Goal: Task Accomplishment & Management: Complete application form

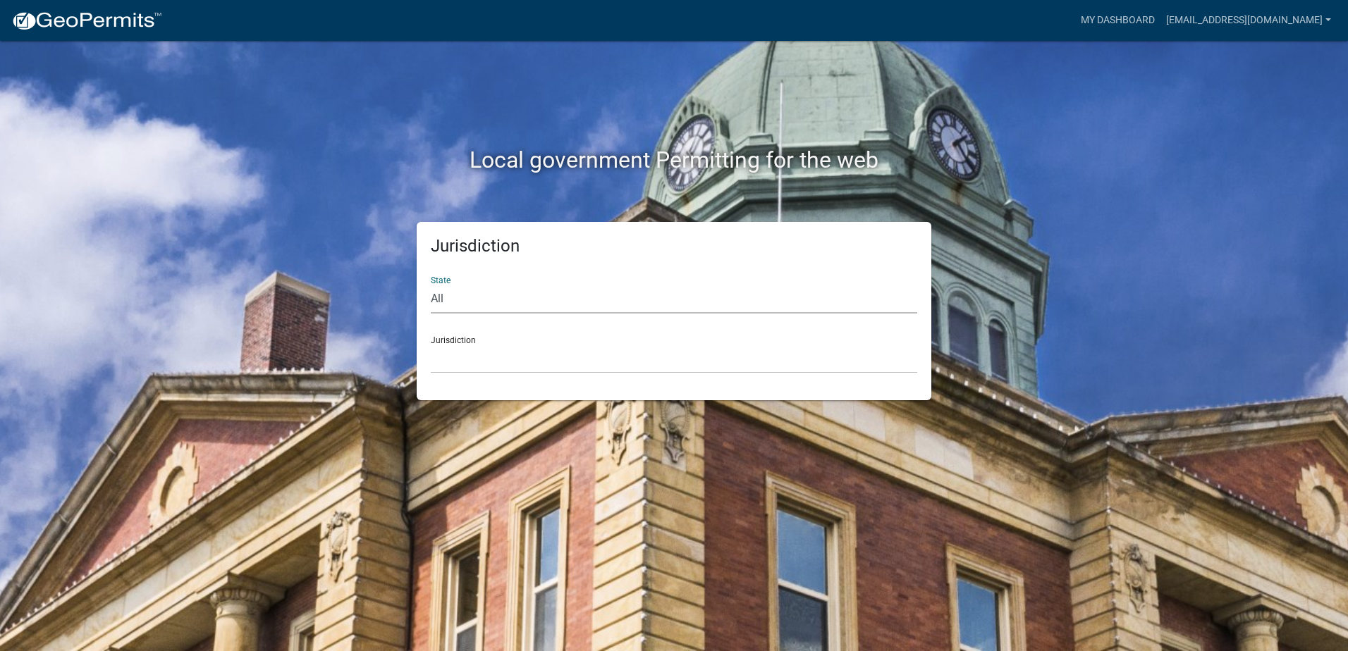
click at [459, 309] on select "All [US_STATE] [US_STATE] [US_STATE] [US_STATE] [US_STATE] [US_STATE] [US_STATE…" at bounding box center [674, 299] width 486 height 29
select select "[US_STATE]"
click at [431, 285] on select "All [US_STATE] [US_STATE] [US_STATE] [US_STATE] [US_STATE] [US_STATE] [US_STATE…" at bounding box center [674, 299] width 486 height 29
click at [495, 345] on select "City of [GEOGRAPHIC_DATA], [US_STATE] City of [GEOGRAPHIC_DATA], [US_STATE] Cit…" at bounding box center [674, 359] width 486 height 29
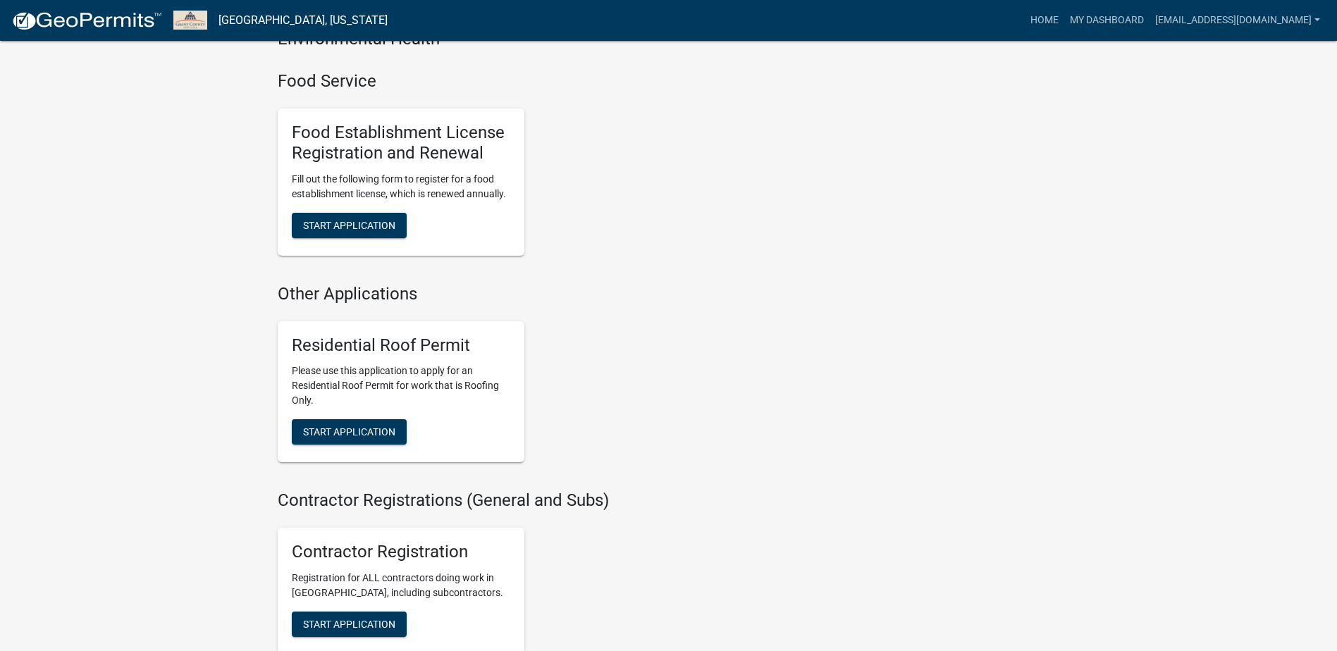
scroll to position [916, 0]
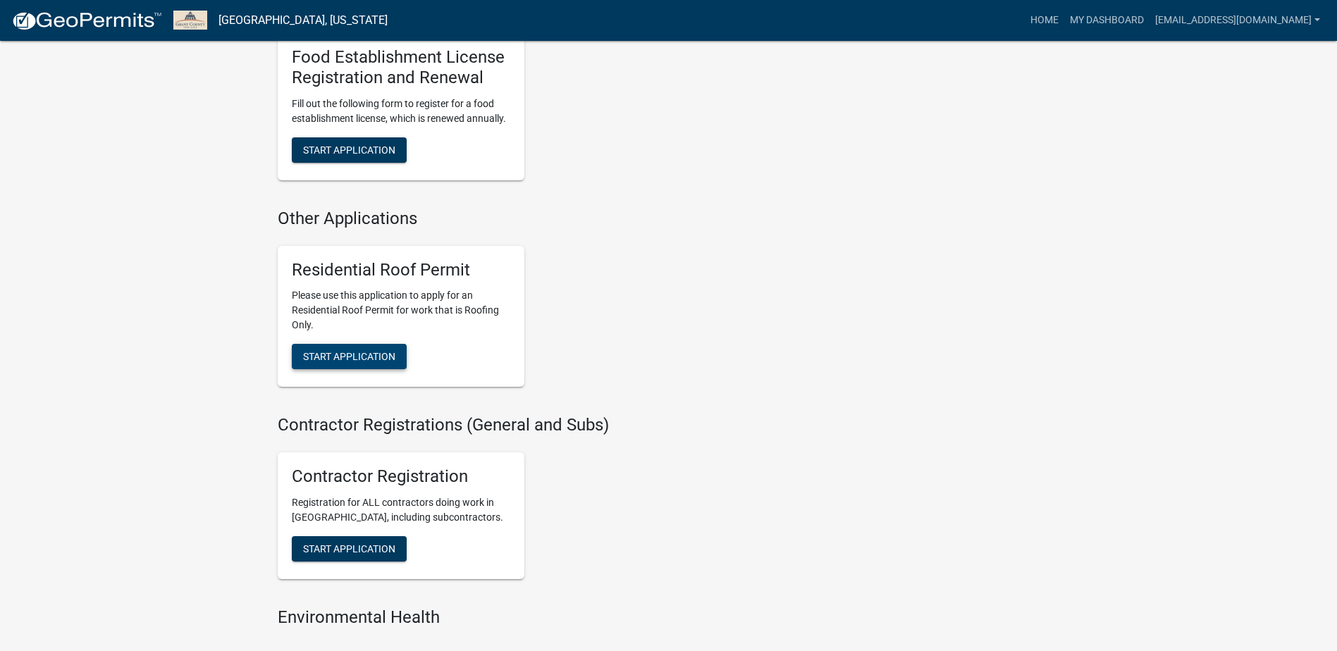
click at [356, 360] on span "Start Application" at bounding box center [349, 356] width 92 height 11
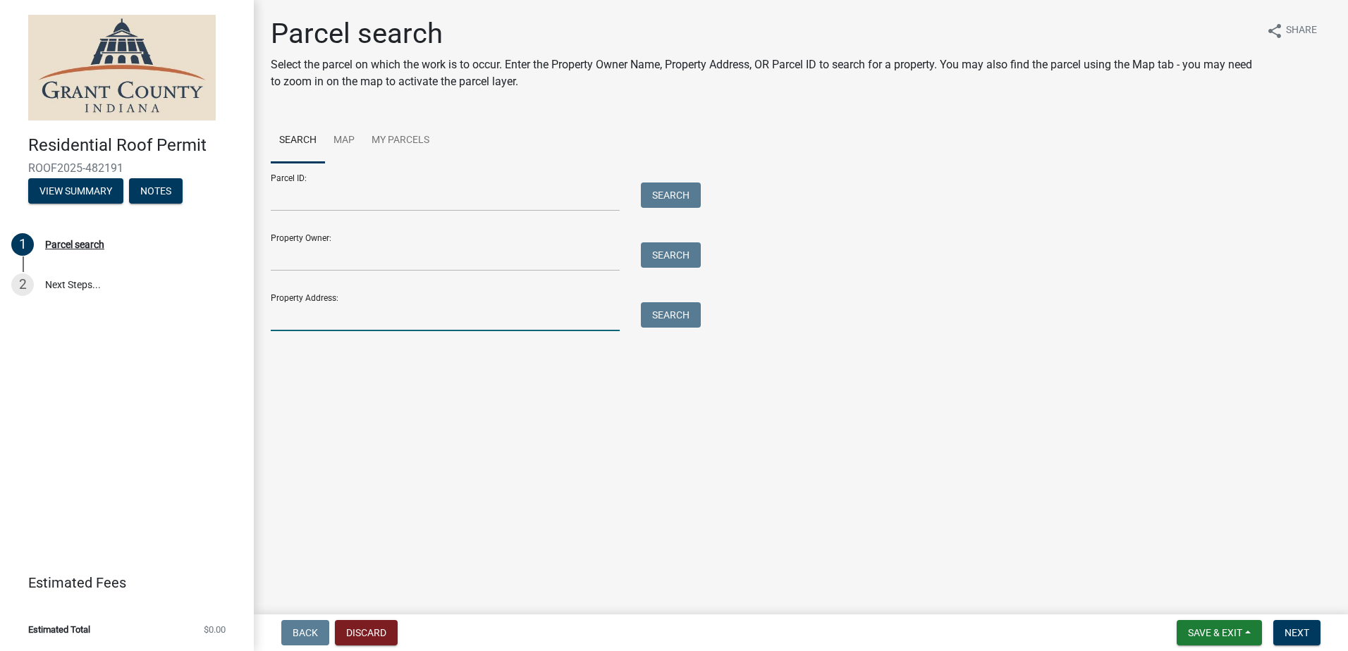
click at [322, 322] on input "Property Address:" at bounding box center [445, 316] width 349 height 29
type input "[STREET_ADDRESS]"
click at [673, 321] on button "Search" at bounding box center [671, 314] width 60 height 25
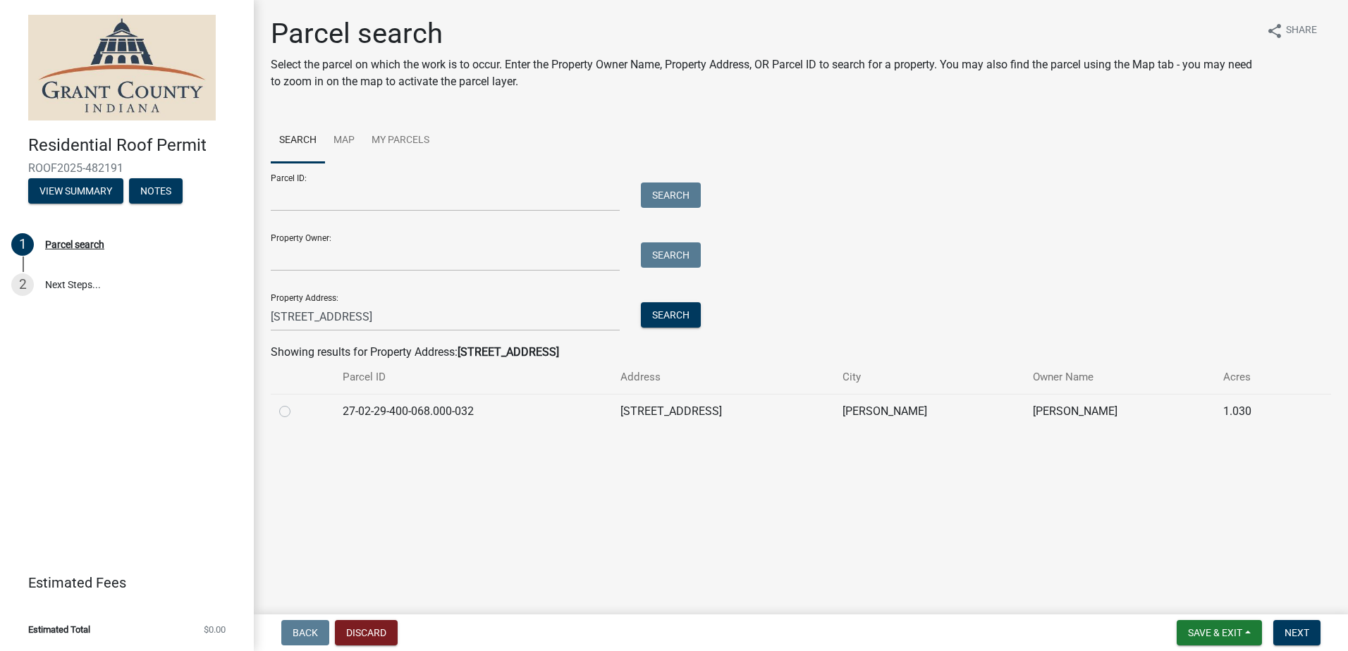
click at [296, 403] on label at bounding box center [296, 403] width 0 height 0
click at [296, 408] on input "radio" at bounding box center [300, 407] width 9 height 9
radio input "true"
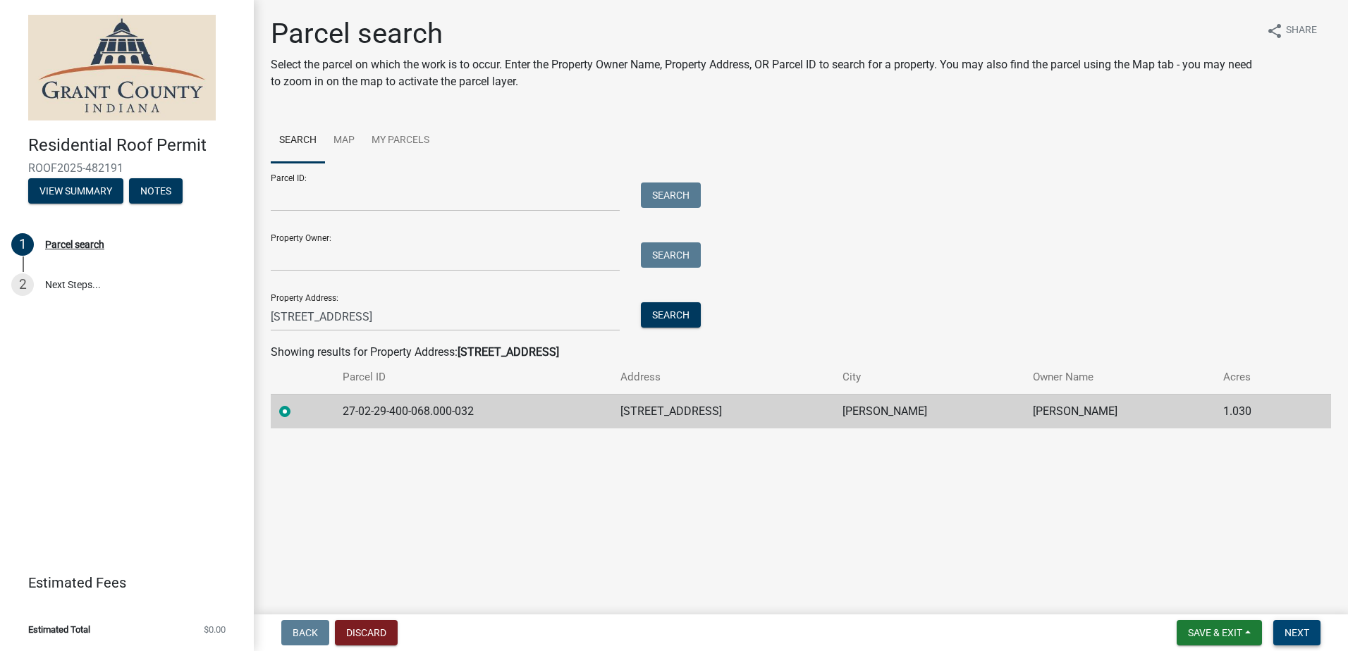
click at [1292, 634] on span "Next" at bounding box center [1296, 632] width 25 height 11
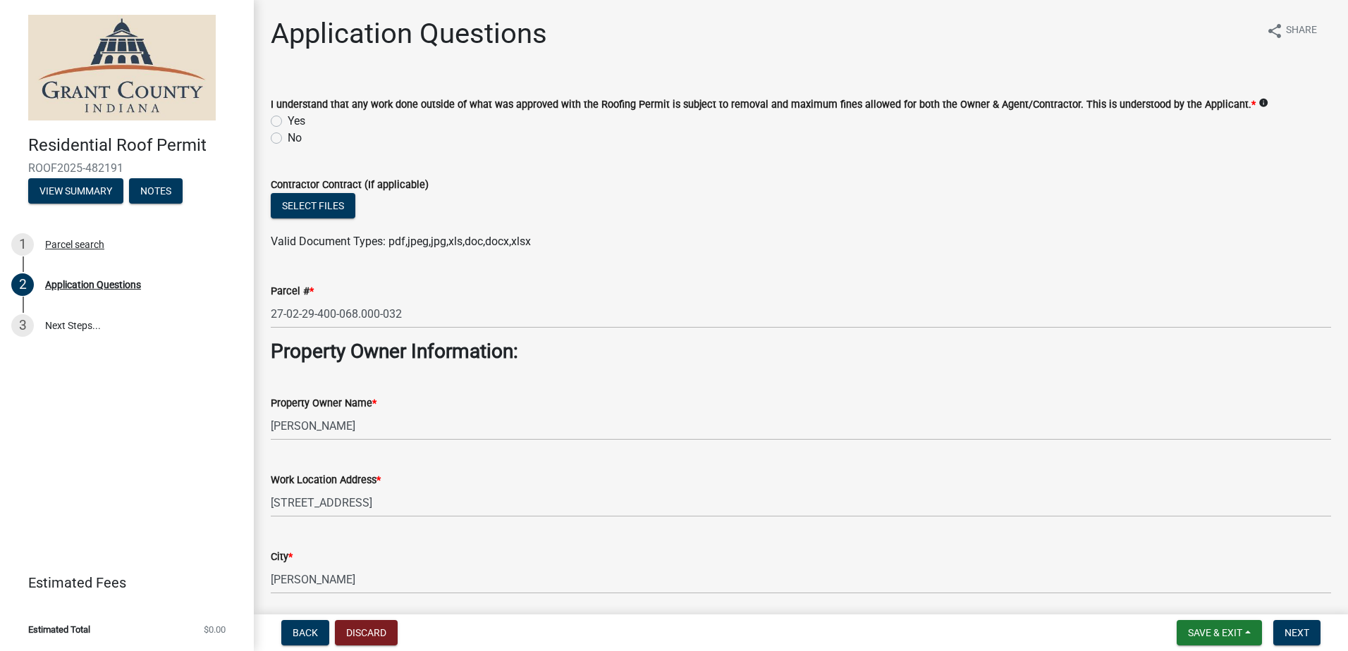
click at [288, 118] on label "Yes" at bounding box center [297, 121] width 18 height 17
click at [288, 118] on input "Yes" at bounding box center [292, 117] width 9 height 9
radio input "true"
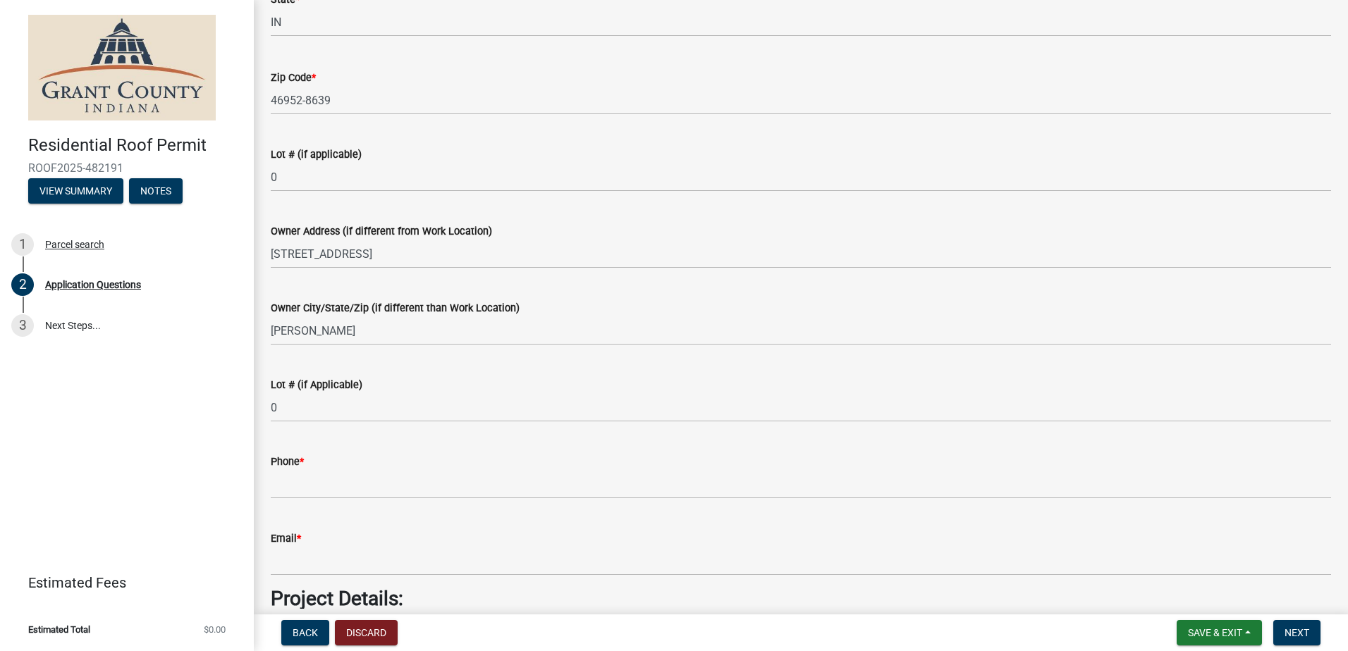
scroll to position [705, 0]
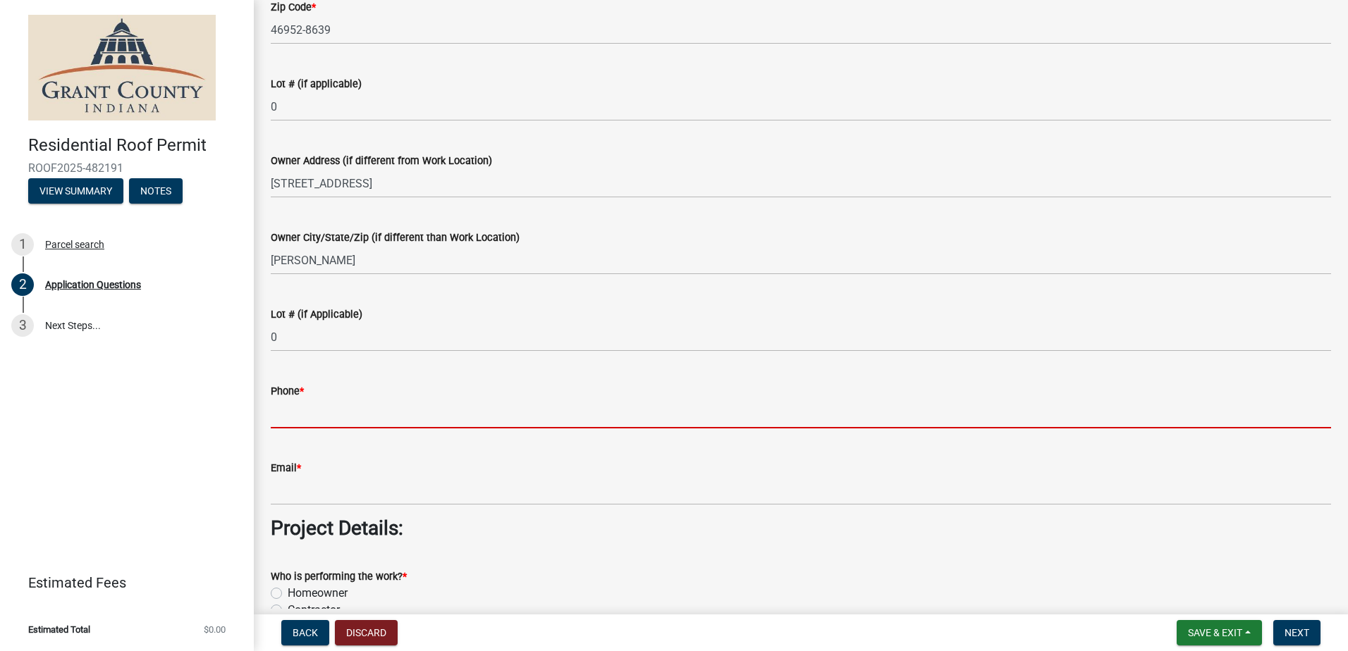
click at [293, 416] on input "Phone *" at bounding box center [801, 414] width 1060 height 29
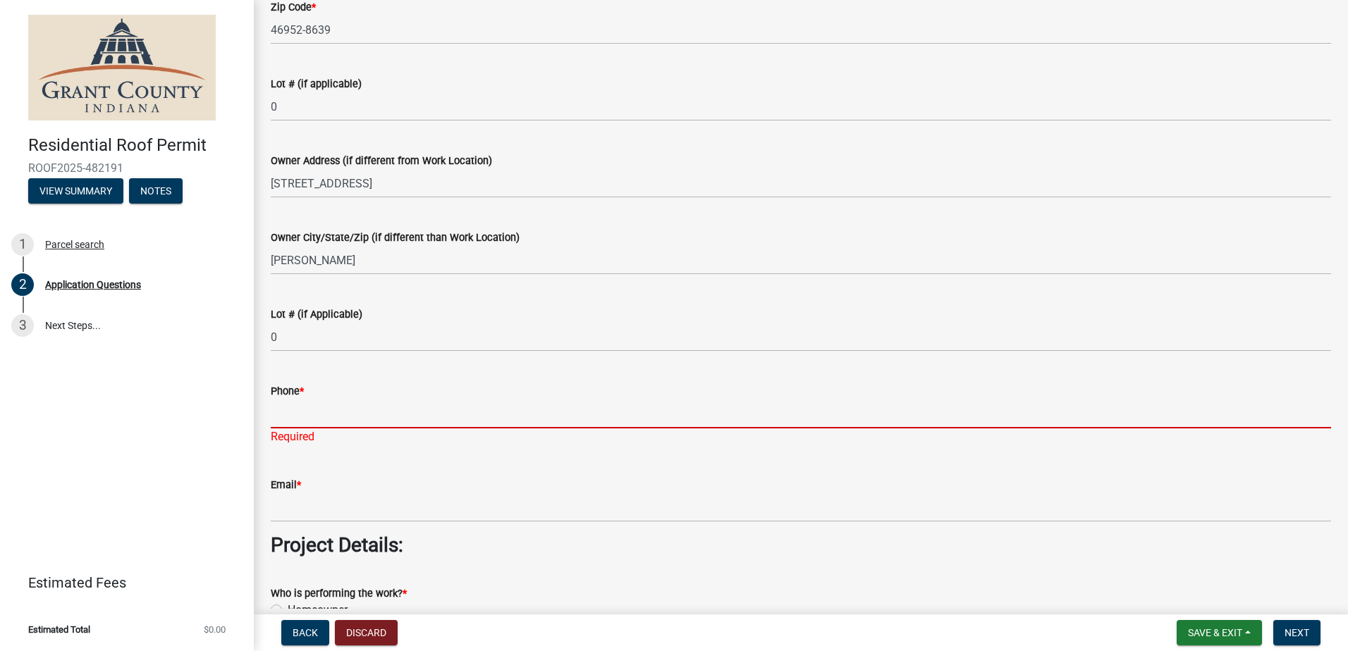
click at [340, 403] on input "Phone *" at bounding box center [801, 414] width 1060 height 29
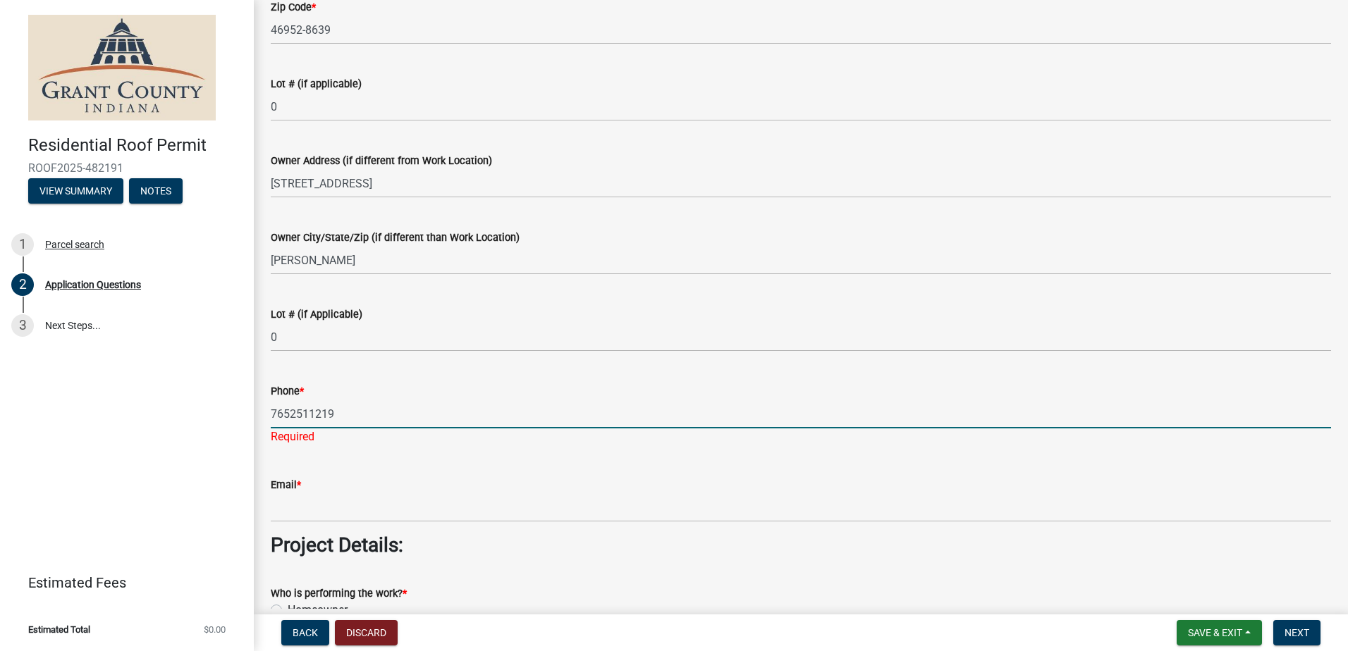
type input "7652511219"
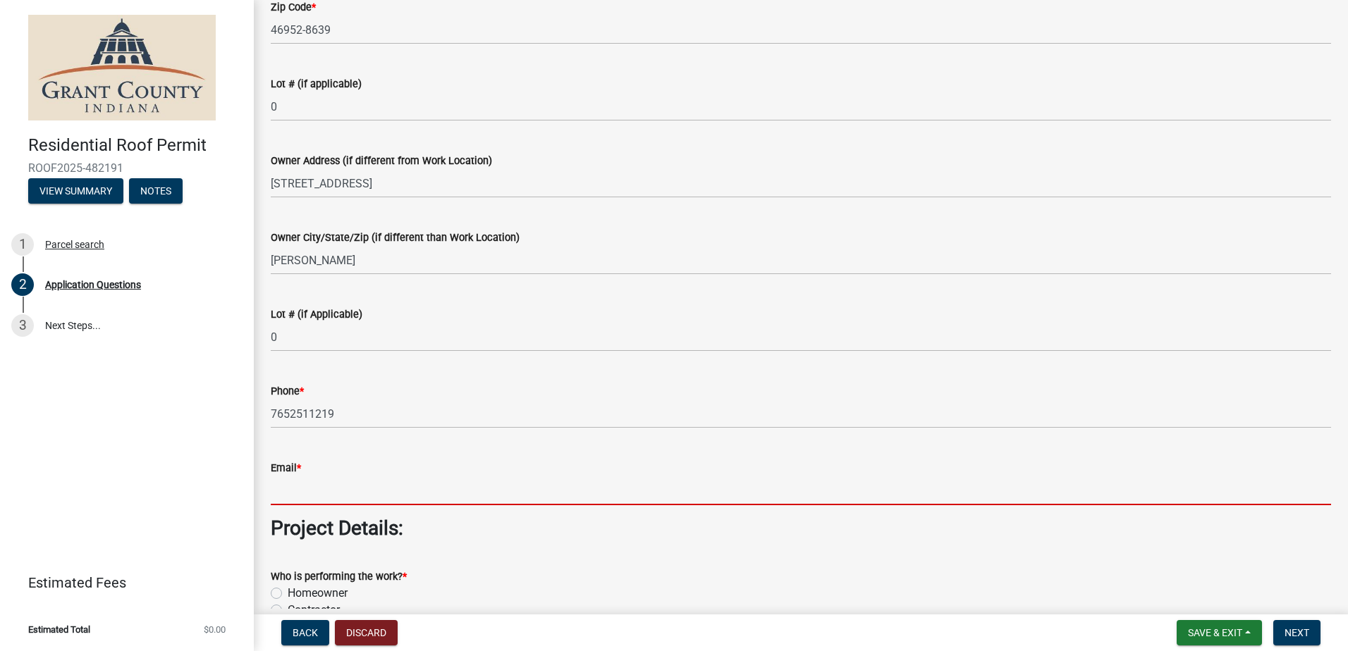
click at [306, 513] on wm-data-entity-input "Email *" at bounding box center [801, 478] width 1060 height 77
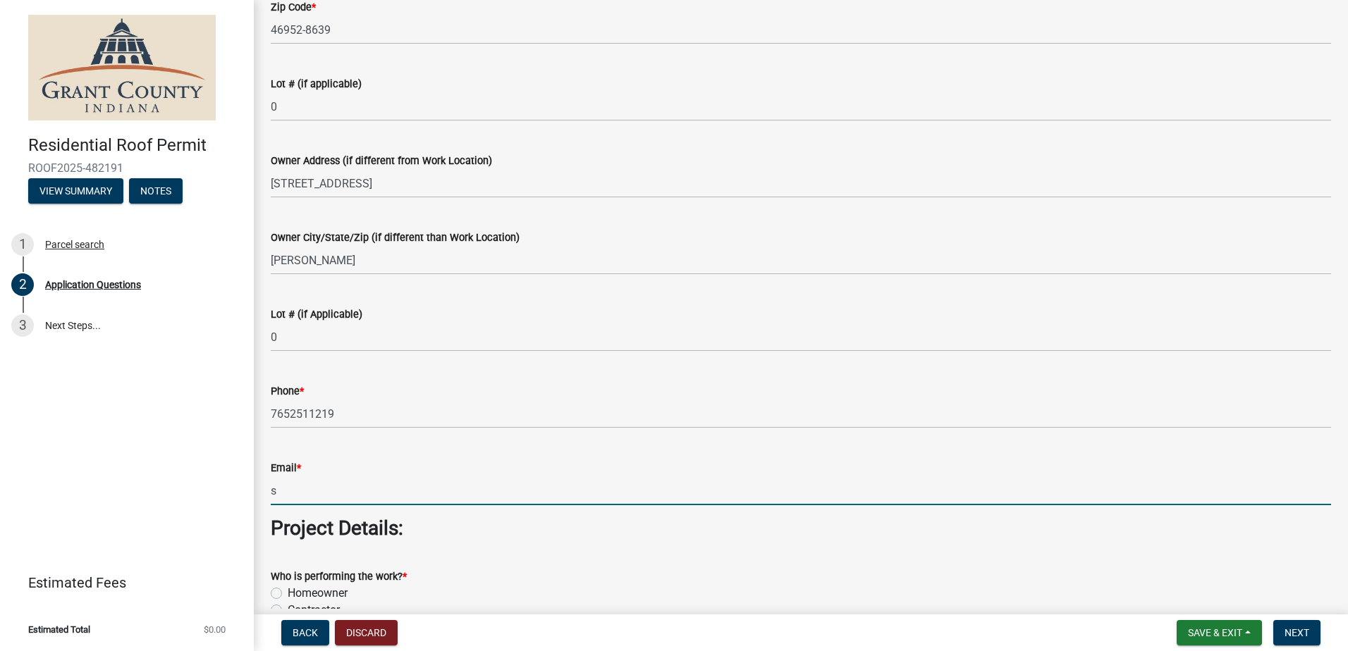
type input "[EMAIL_ADDRESS][DOMAIN_NAME]"
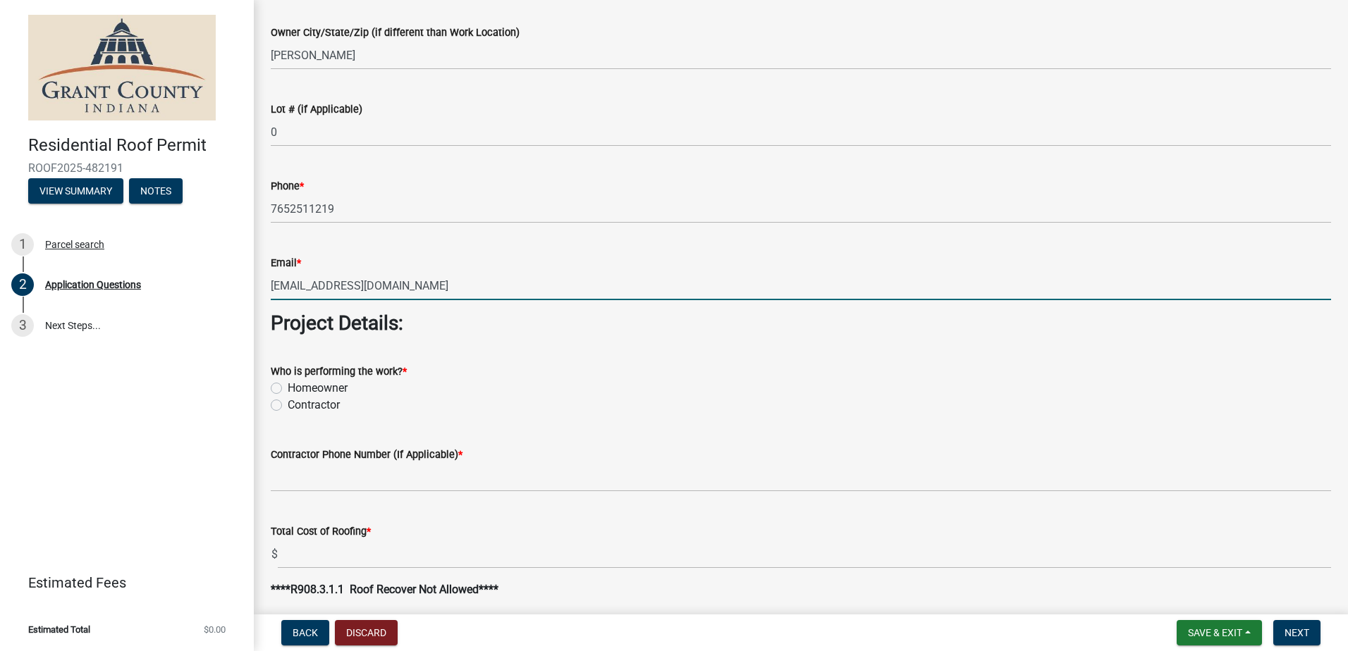
scroll to position [916, 0]
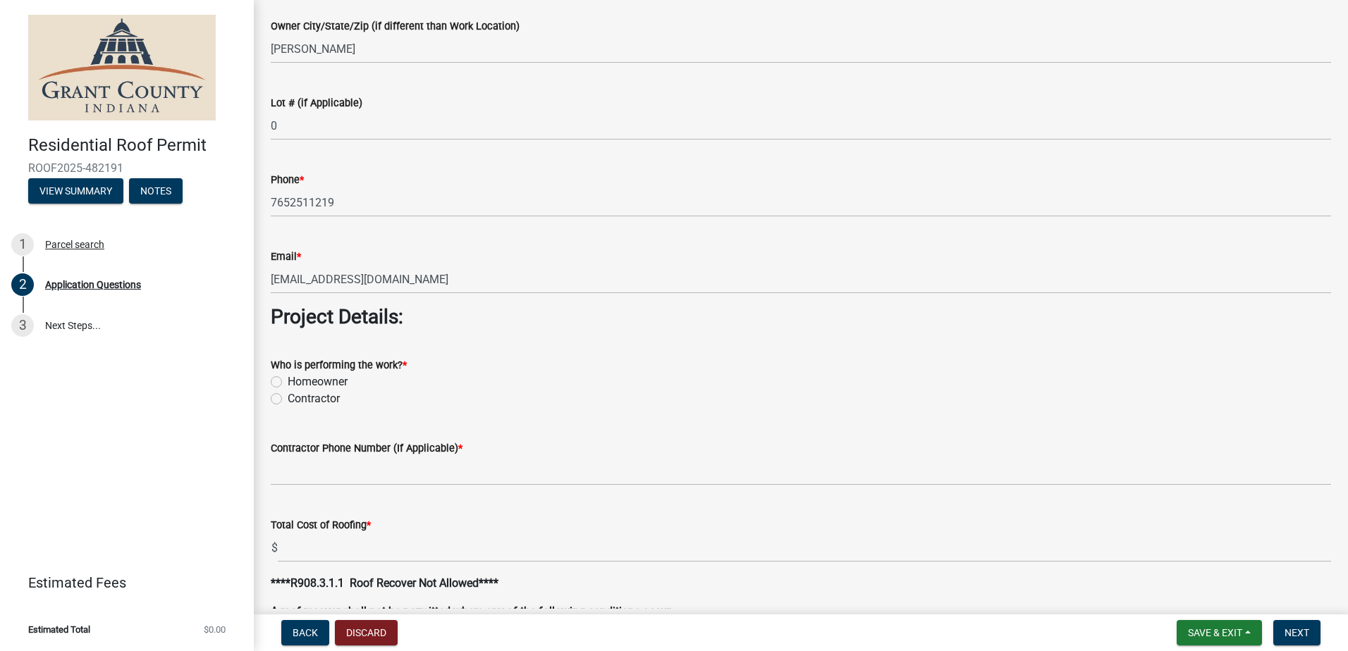
click at [288, 397] on label "Contractor" at bounding box center [314, 399] width 52 height 17
click at [288, 397] on input "Contractor" at bounding box center [292, 395] width 9 height 9
radio input "true"
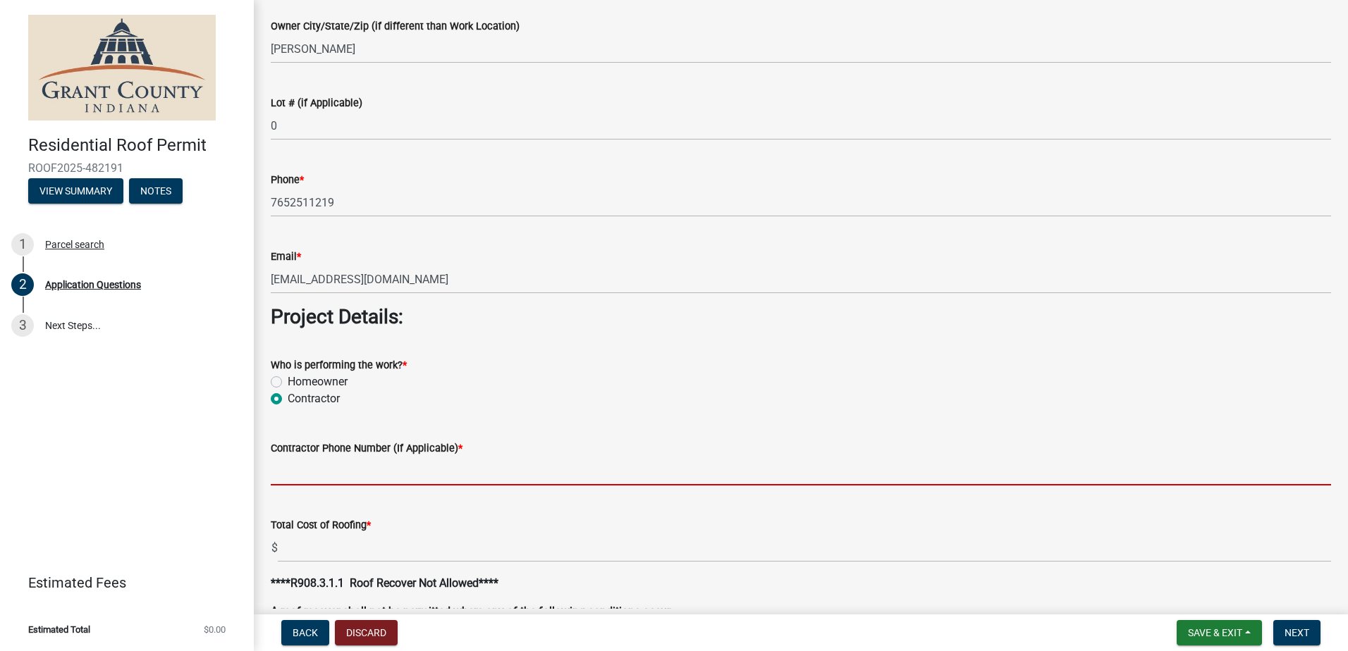
click at [320, 475] on input "Contractor Phone Number (If Applicable) *" at bounding box center [801, 471] width 1060 height 29
type input "[PHONE_NUMBER]"
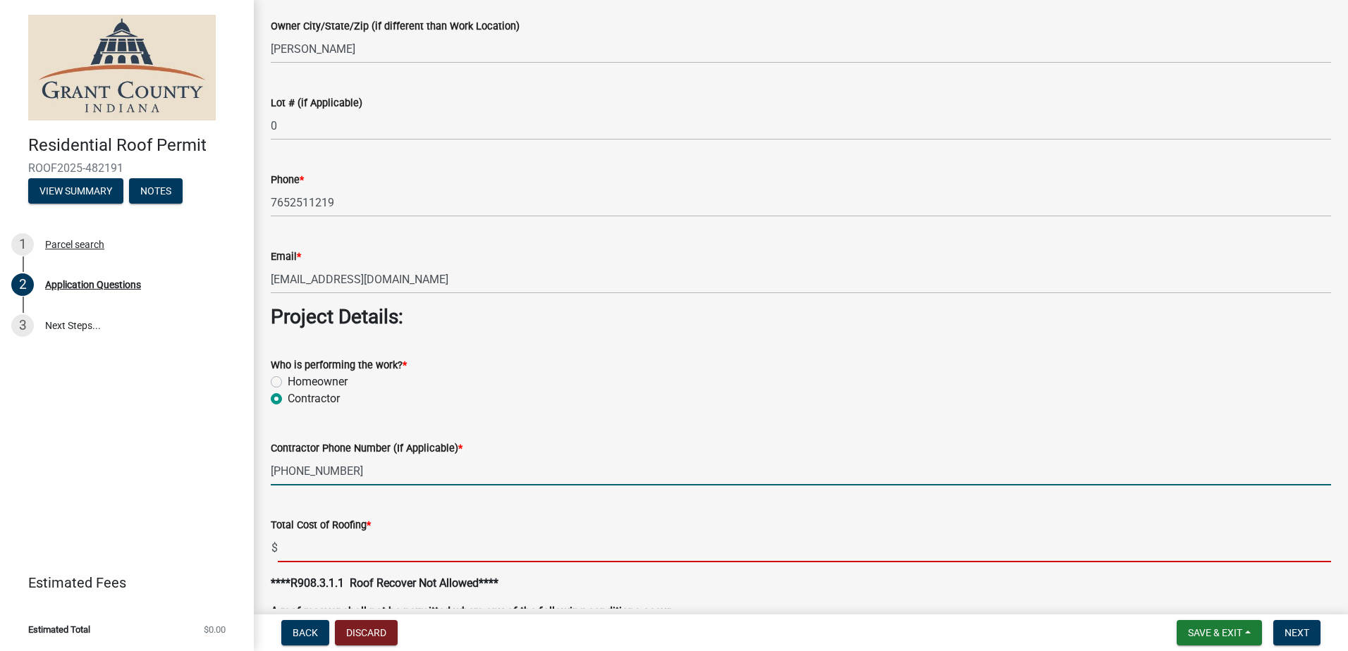
type input "12500.00"
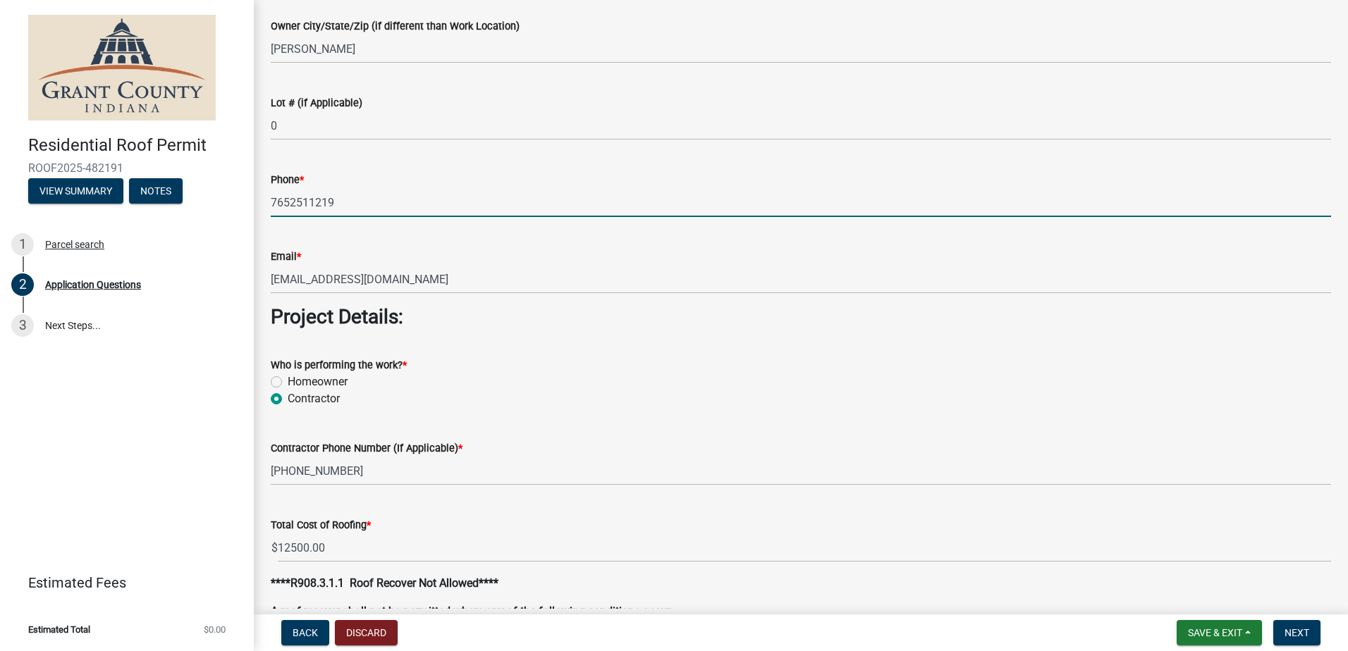
drag, startPoint x: 290, startPoint y: 203, endPoint x: 318, endPoint y: 221, distance: 33.0
click at [290, 204] on input "7652511219" at bounding box center [801, 202] width 1060 height 29
click at [311, 207] on input "765-2511219" at bounding box center [801, 202] width 1060 height 29
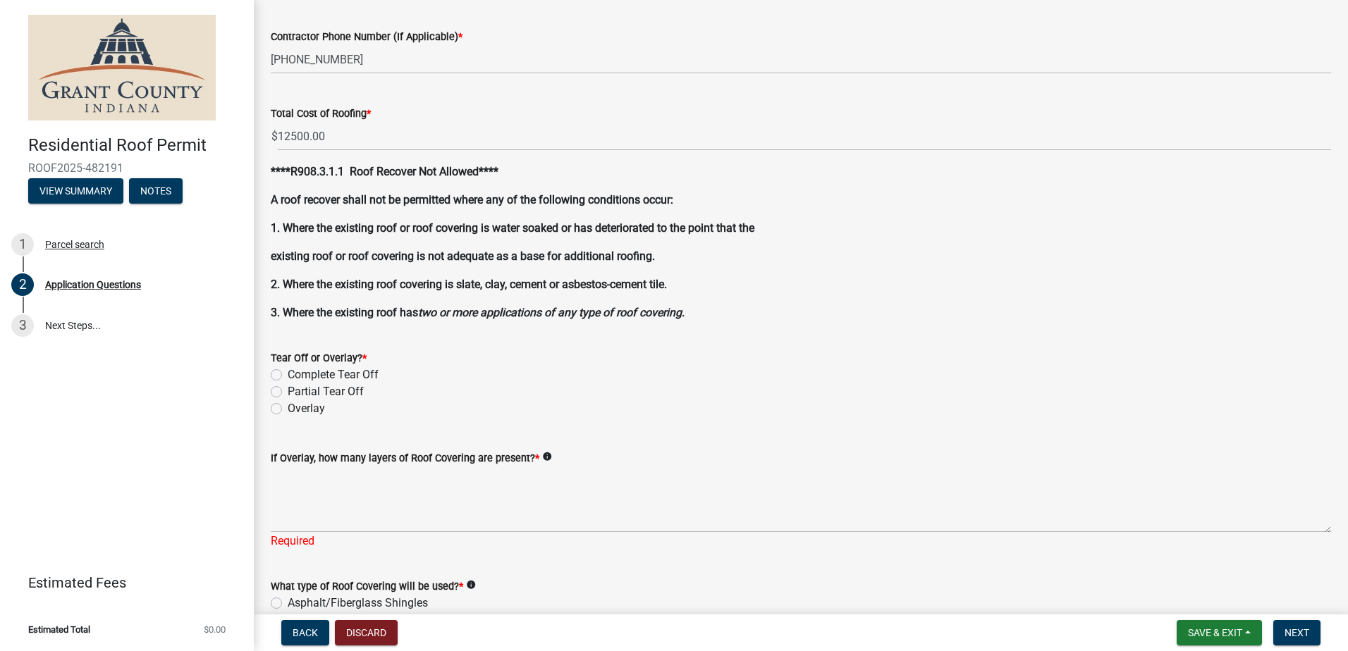
scroll to position [1339, 0]
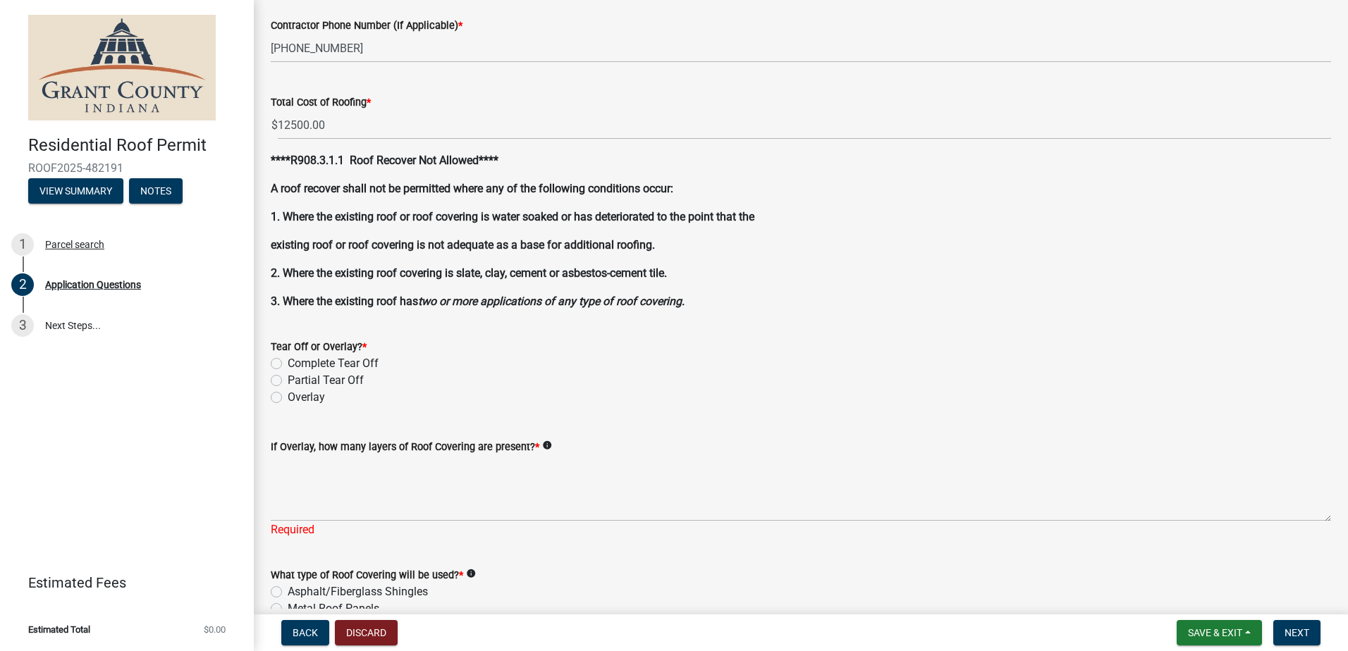
type input "[PHONE_NUMBER]"
click at [283, 362] on div "Complete Tear Off" at bounding box center [801, 363] width 1060 height 17
click at [288, 362] on label "Complete Tear Off" at bounding box center [333, 363] width 91 height 17
click at [288, 362] on input "Complete Tear Off" at bounding box center [292, 359] width 9 height 9
radio input "true"
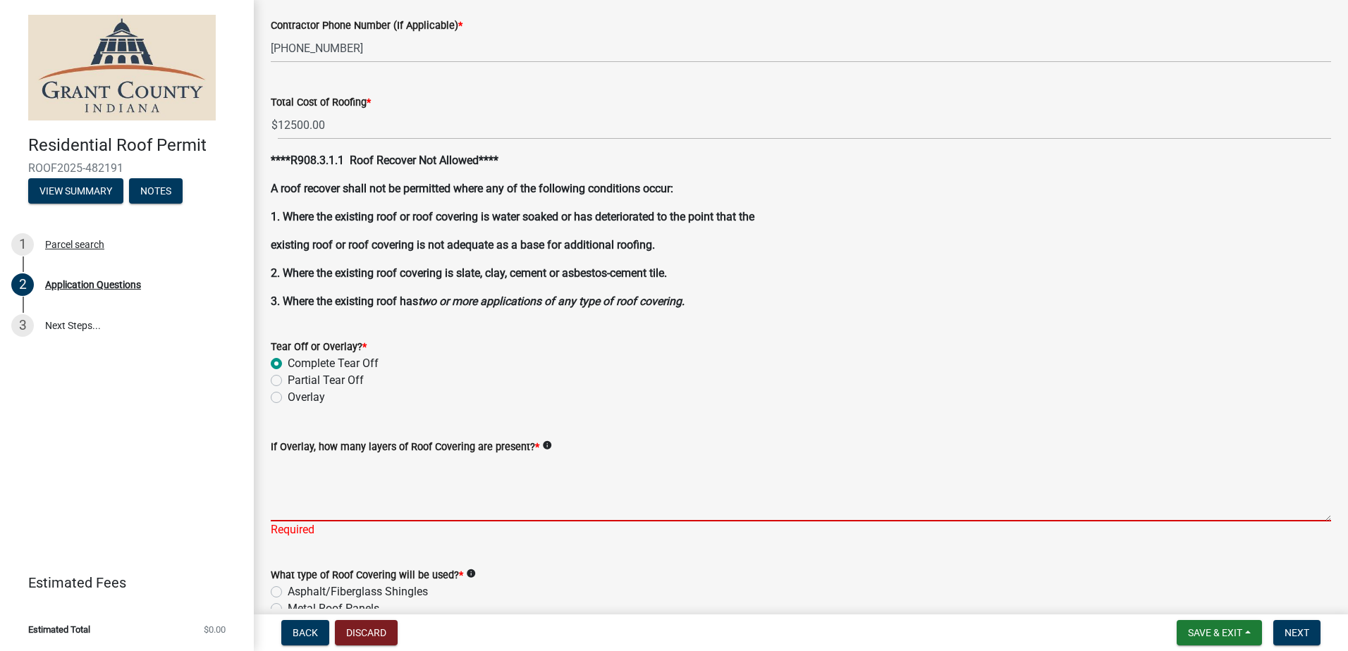
click at [322, 507] on textarea "If Overlay, how many layers of Roof Covering are present? *" at bounding box center [801, 488] width 1060 height 66
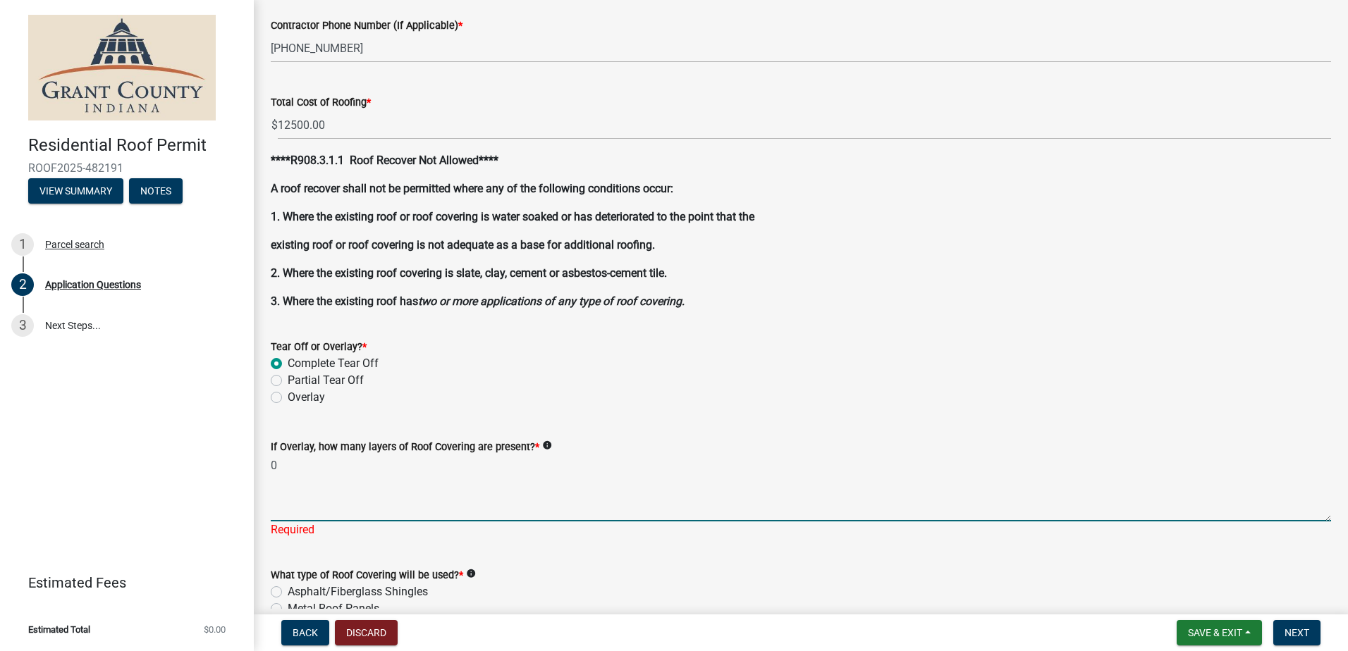
type textarea "0"
click at [469, 379] on div "Partial Tear Off" at bounding box center [801, 380] width 1060 height 17
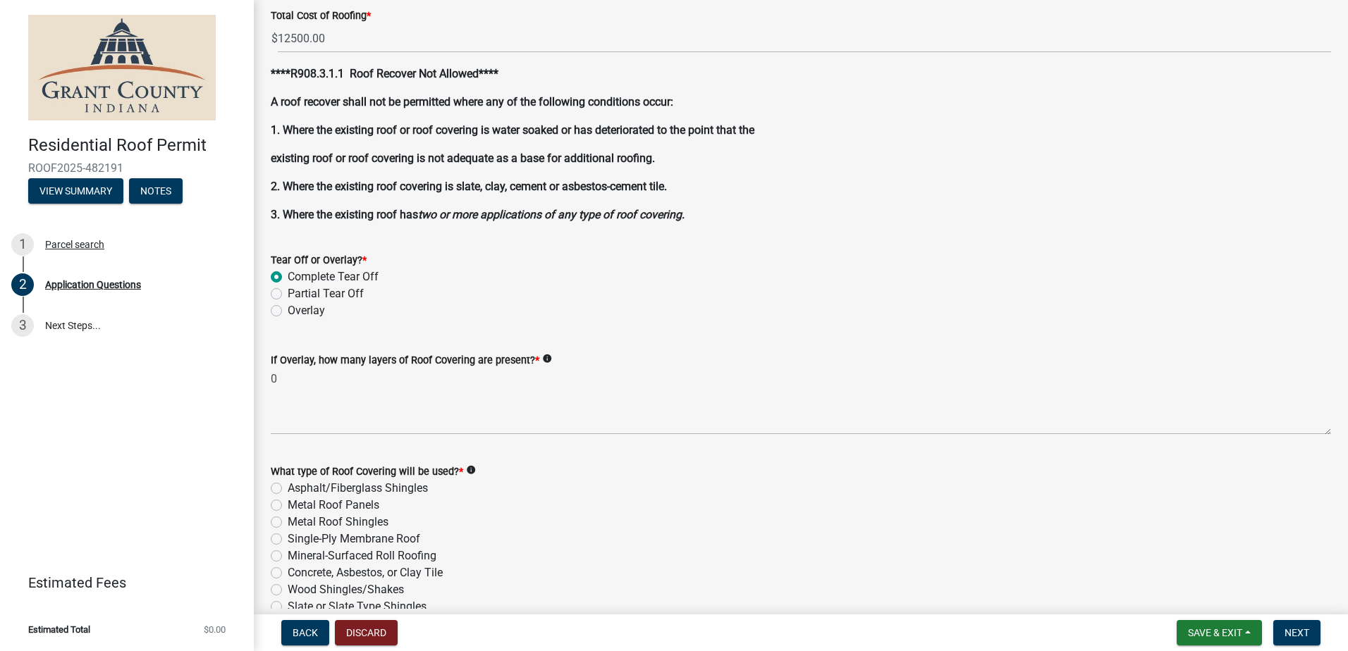
scroll to position [1551, 0]
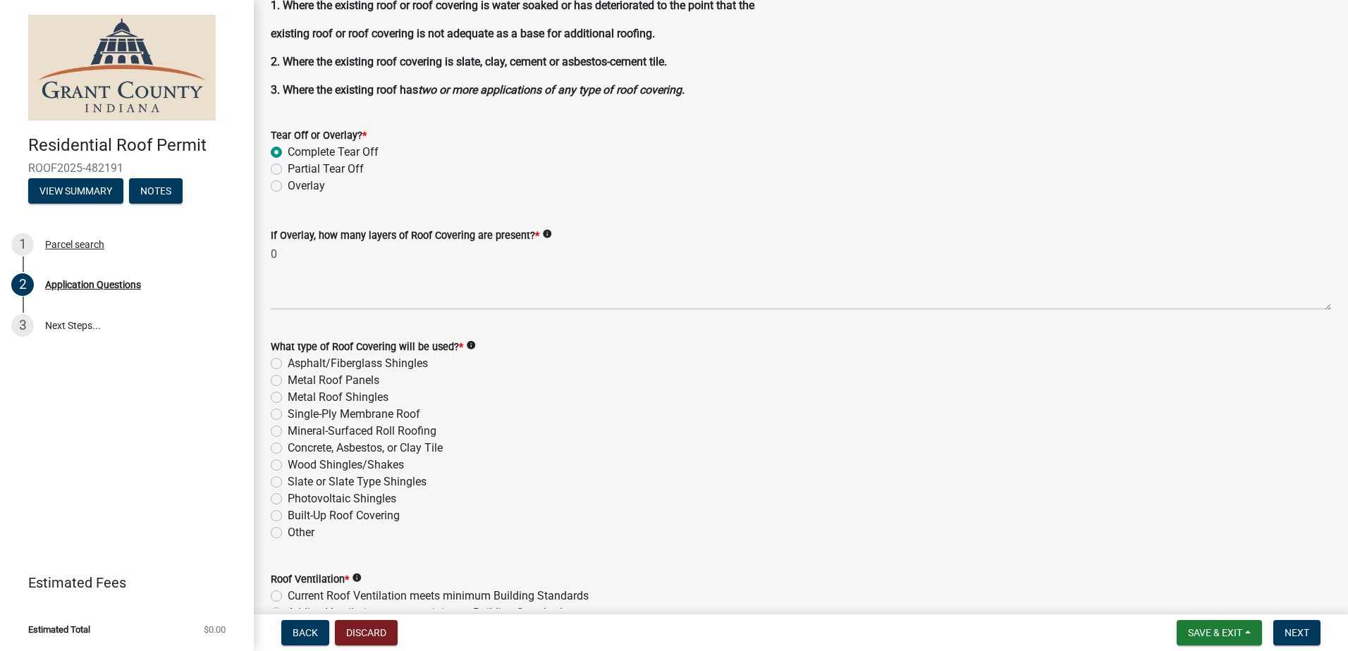
click at [288, 367] on label "Asphalt/Fiberglass Shingles" at bounding box center [358, 363] width 140 height 17
click at [288, 364] on input "Asphalt/Fiberglass Shingles" at bounding box center [292, 359] width 9 height 9
radio input "true"
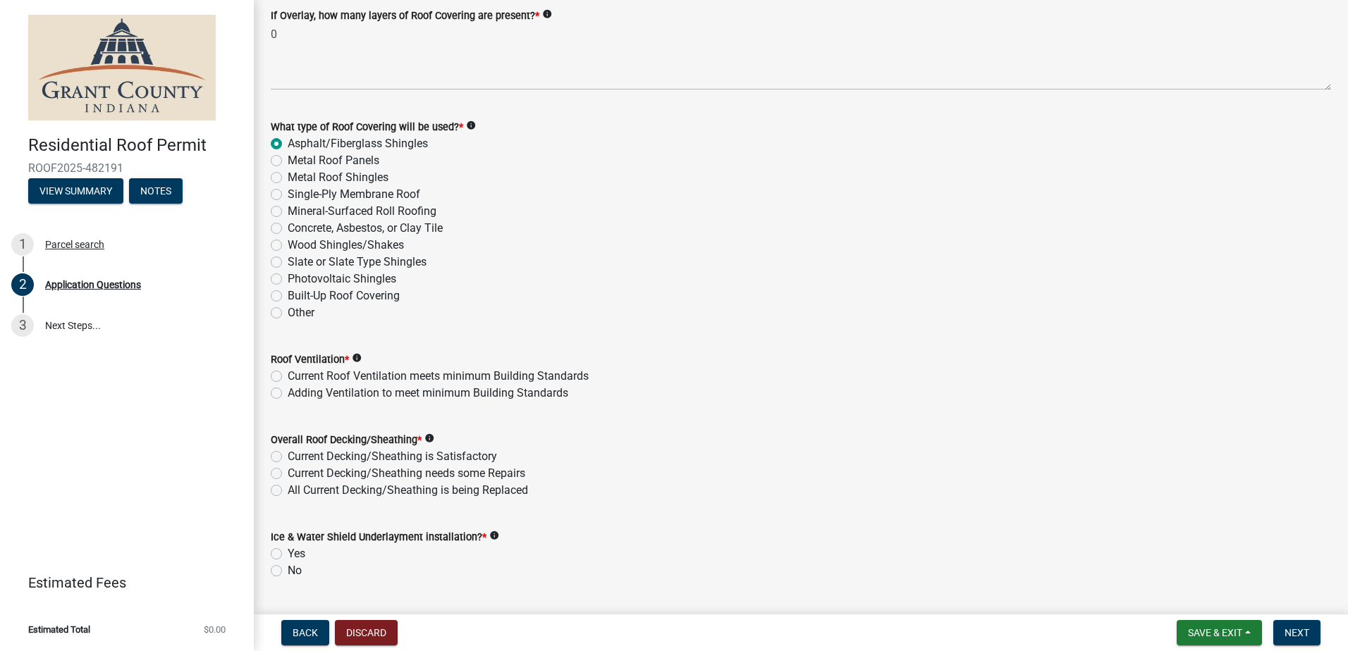
scroll to position [1833, 0]
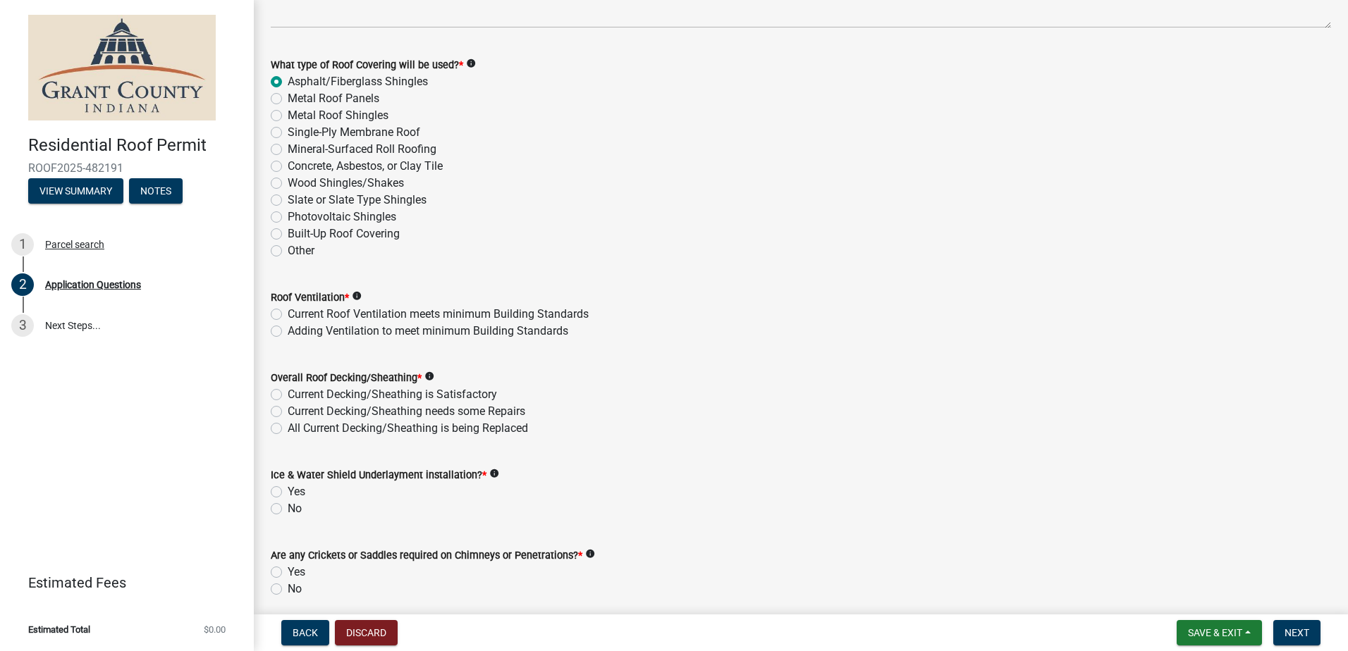
click at [288, 312] on label "Current Roof Ventilation meets minimum Building Standards" at bounding box center [438, 314] width 301 height 17
click at [288, 312] on input "Current Roof Ventilation meets minimum Building Standards" at bounding box center [292, 310] width 9 height 9
radio input "true"
click at [288, 393] on label "Current Decking/Sheathing is Satisfactory" at bounding box center [392, 394] width 209 height 17
click at [288, 393] on input "Current Decking/Sheathing is Satisfactory" at bounding box center [292, 390] width 9 height 9
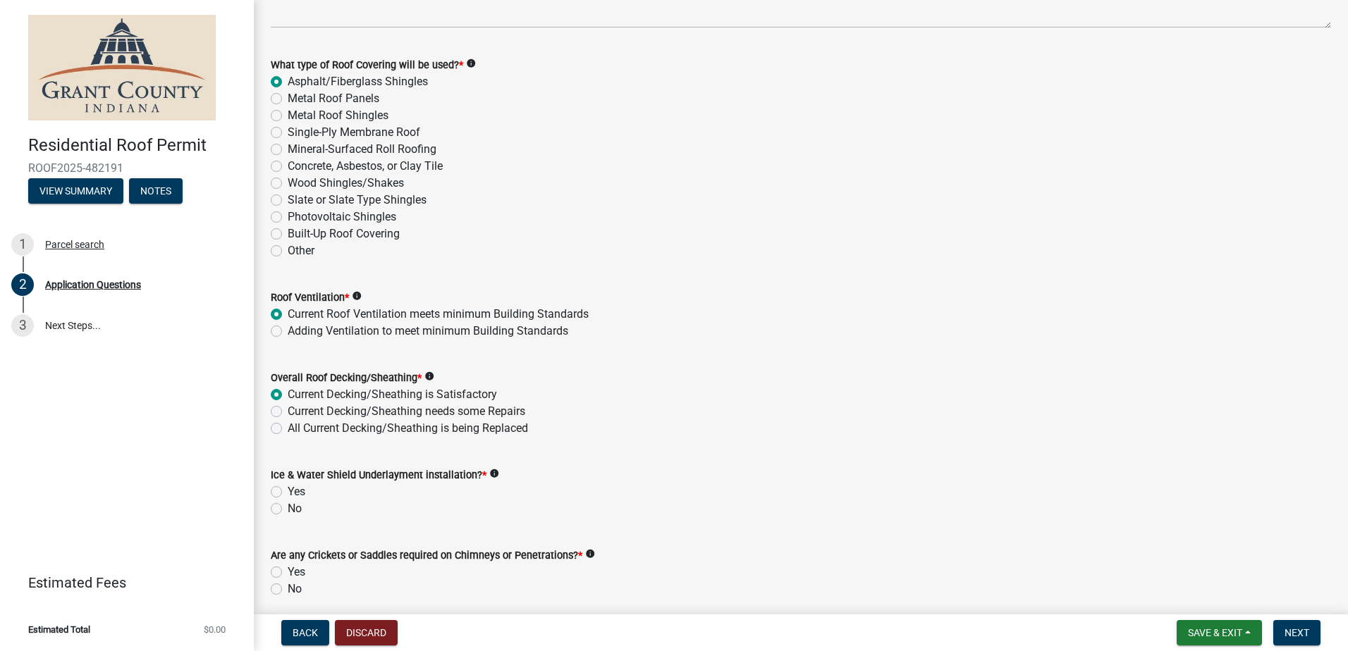
radio input "true"
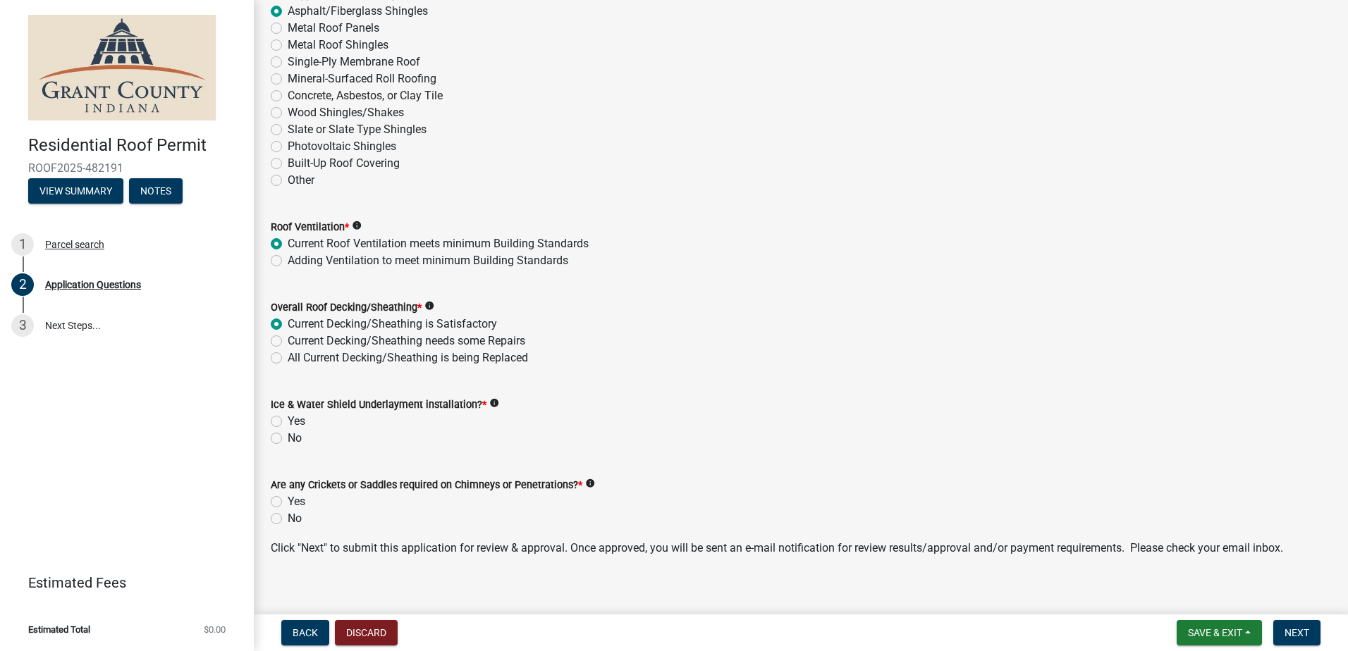
click at [288, 421] on label "Yes" at bounding box center [297, 421] width 18 height 17
click at [288, 421] on input "Yes" at bounding box center [292, 417] width 9 height 9
radio input "true"
click at [288, 515] on label "No" at bounding box center [295, 518] width 14 height 17
click at [288, 515] on input "No" at bounding box center [292, 514] width 9 height 9
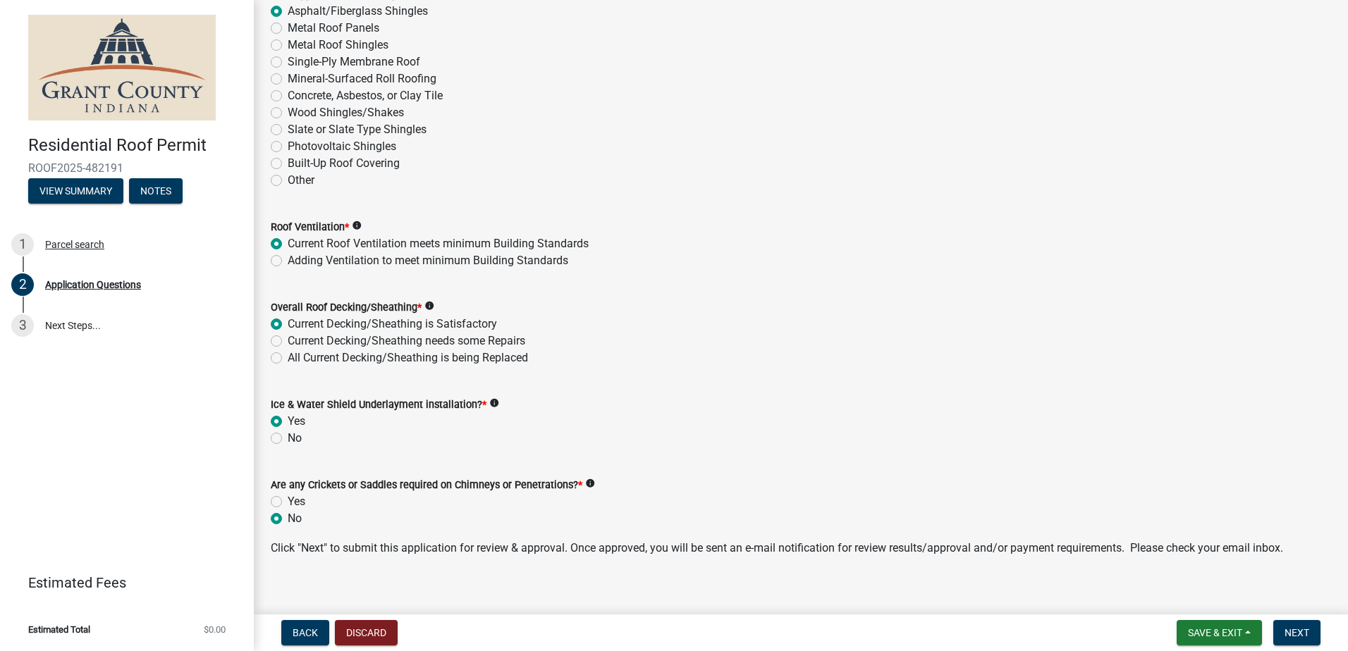
radio input "true"
click at [1288, 631] on span "Next" at bounding box center [1296, 632] width 25 height 11
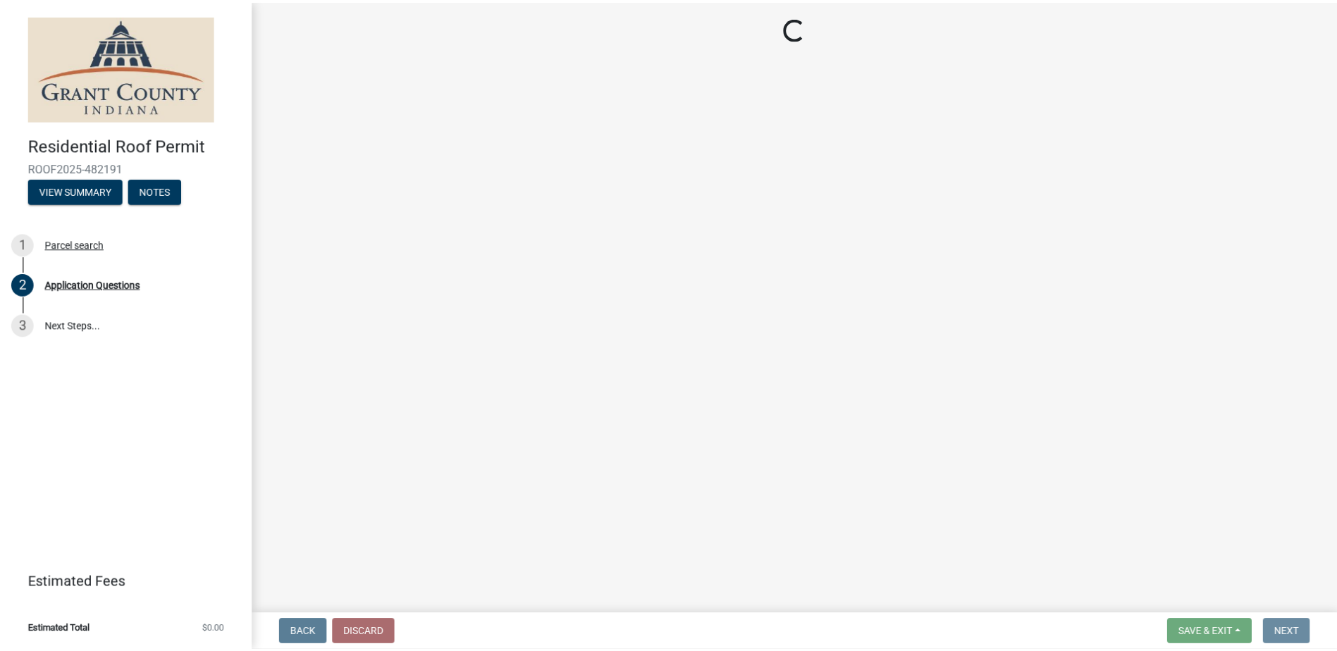
scroll to position [0, 0]
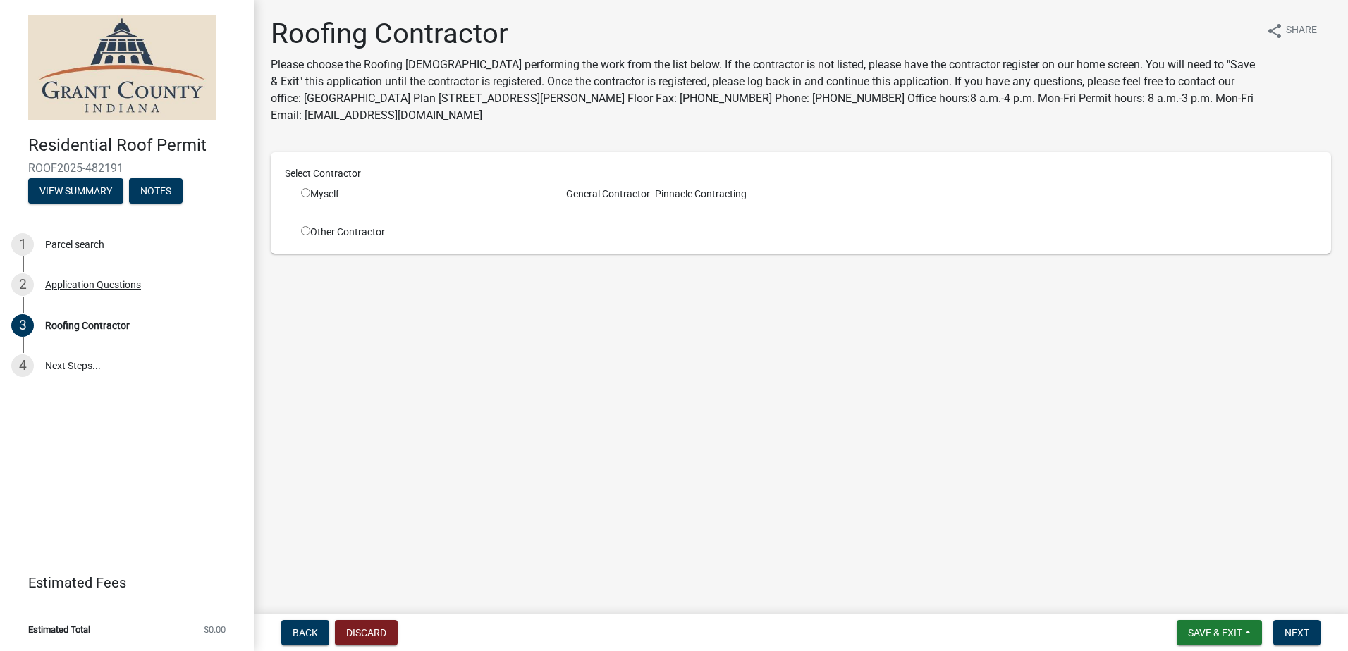
click at [302, 190] on input "radio" at bounding box center [305, 192] width 9 height 9
radio input "true"
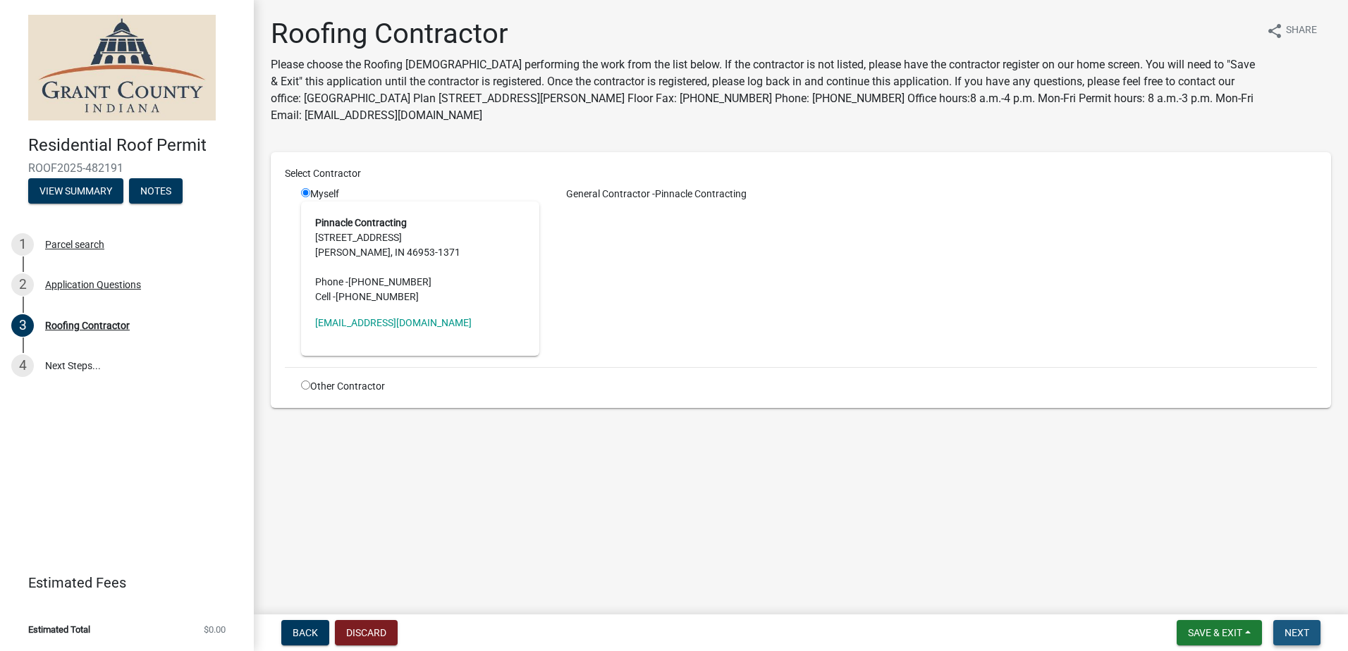
click at [1310, 639] on button "Next" at bounding box center [1296, 632] width 47 height 25
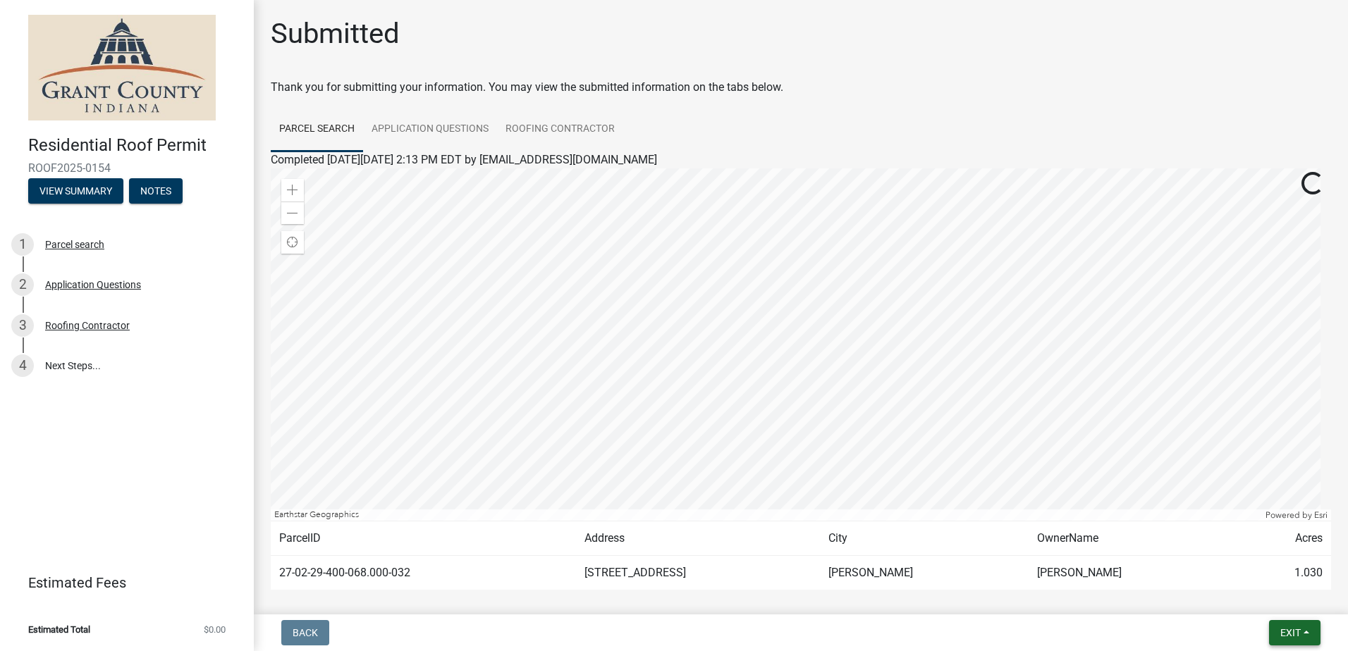
click at [1310, 638] on button "Exit" at bounding box center [1294, 632] width 51 height 25
click at [1277, 603] on button "Save & Exit" at bounding box center [1264, 596] width 113 height 34
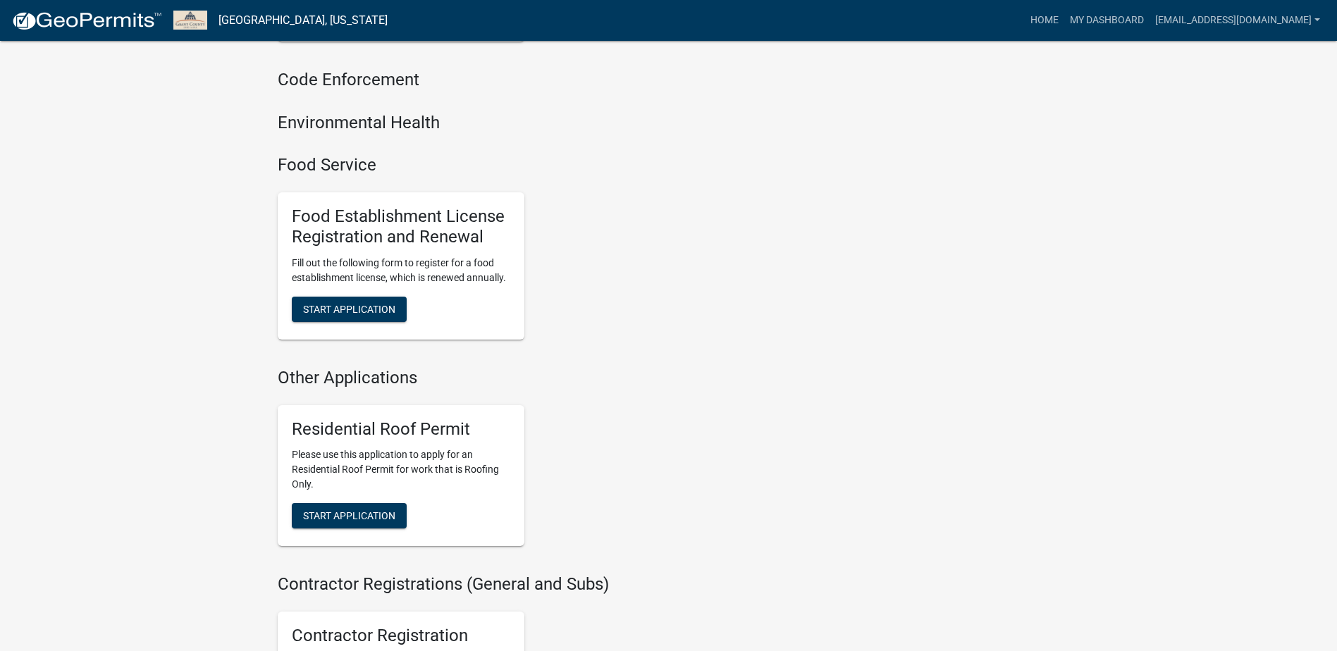
scroll to position [987, 0]
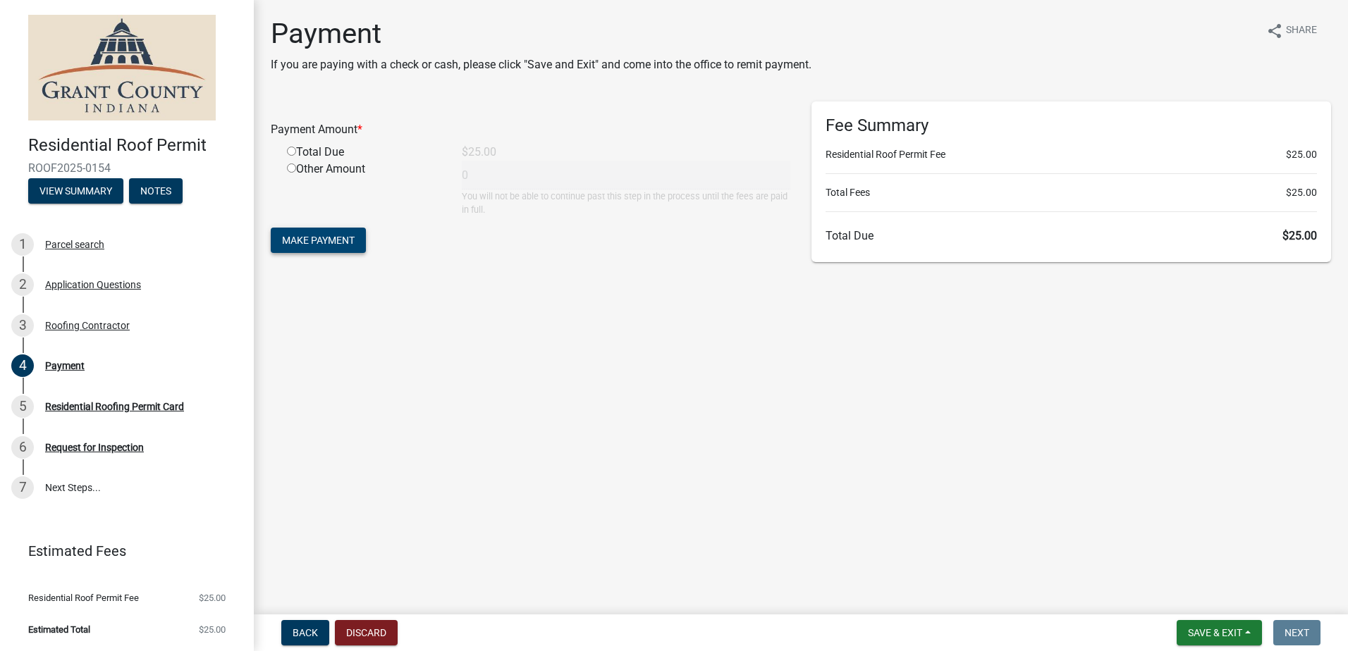
click at [352, 239] on span "Make Payment" at bounding box center [318, 240] width 73 height 11
click at [295, 162] on div "Total Due" at bounding box center [363, 169] width 175 height 17
click at [289, 169] on input "radio" at bounding box center [291, 168] width 9 height 9
radio input "true"
type input "25"
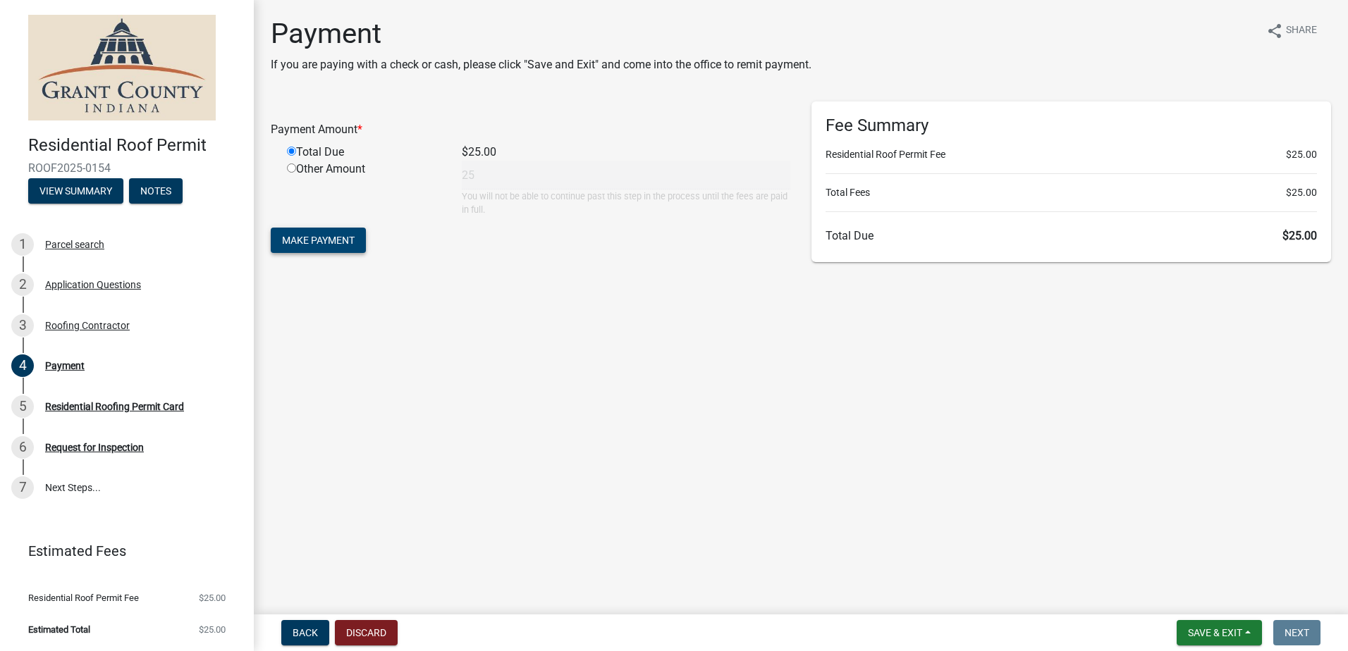
click at [327, 239] on span "Make Payment" at bounding box center [318, 240] width 73 height 11
